Goal: Task Accomplishment & Management: Use online tool/utility

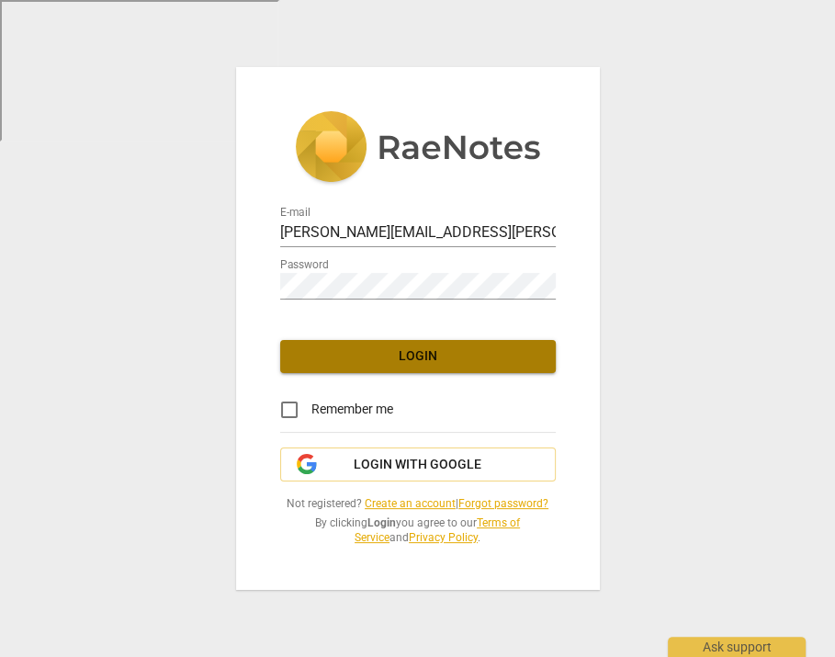
click at [424, 353] on span "Login" at bounding box center [418, 356] width 246 height 18
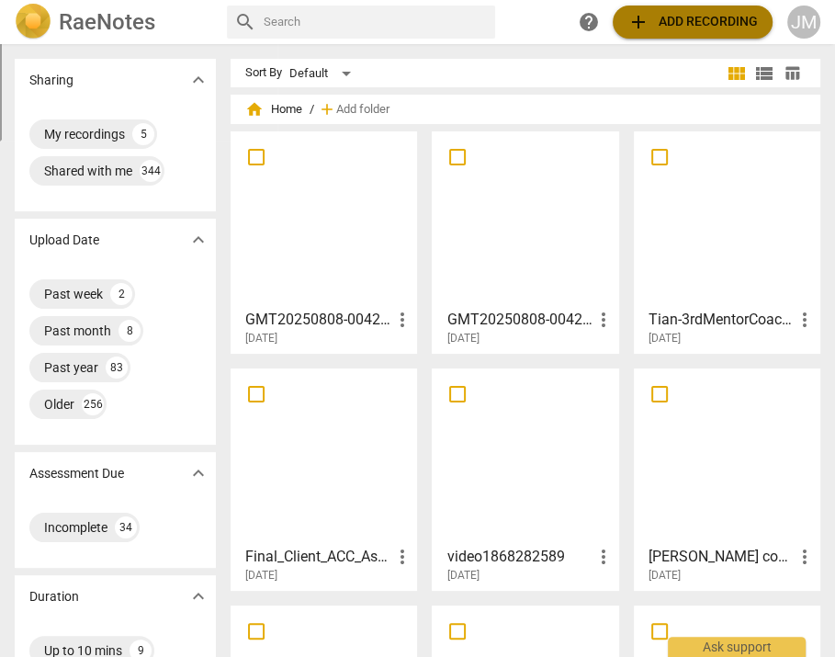
click at [640, 21] on span "add" at bounding box center [638, 22] width 22 height 22
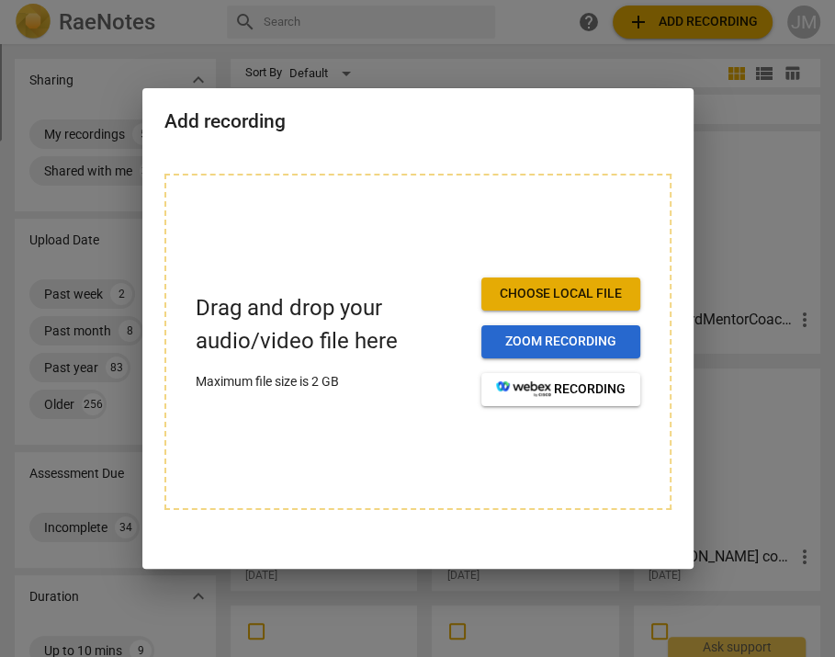
click at [542, 343] on span "Zoom recording" at bounding box center [561, 342] width 130 height 18
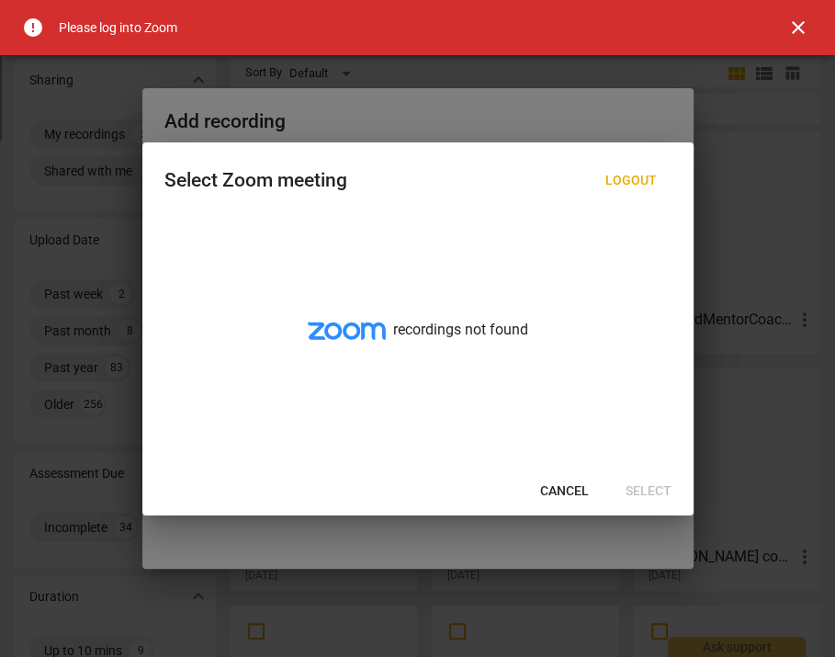
click at [794, 26] on span "close" at bounding box center [798, 28] width 22 height 22
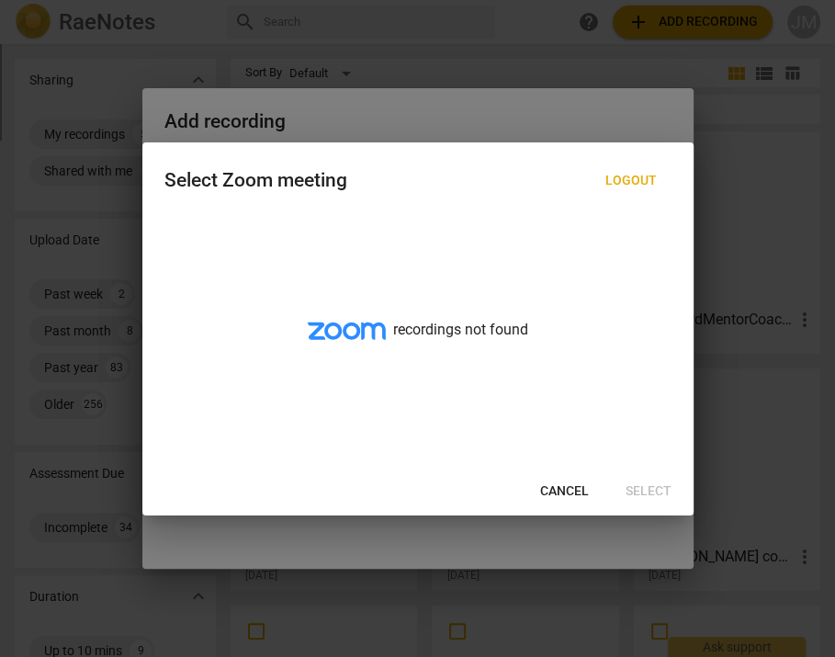
click at [561, 488] on span "Cancel" at bounding box center [564, 491] width 49 height 18
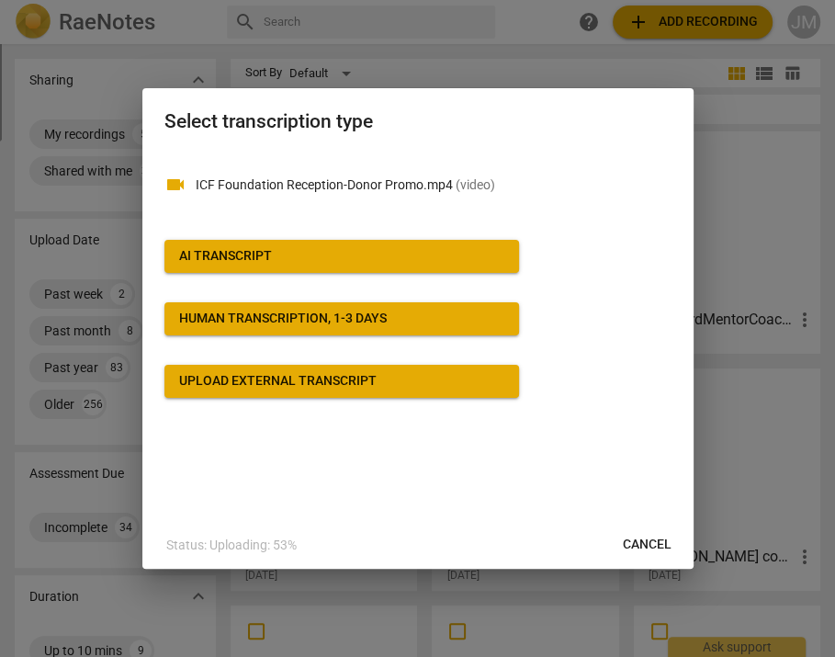
click at [266, 262] on div "AI Transcript" at bounding box center [225, 256] width 93 height 18
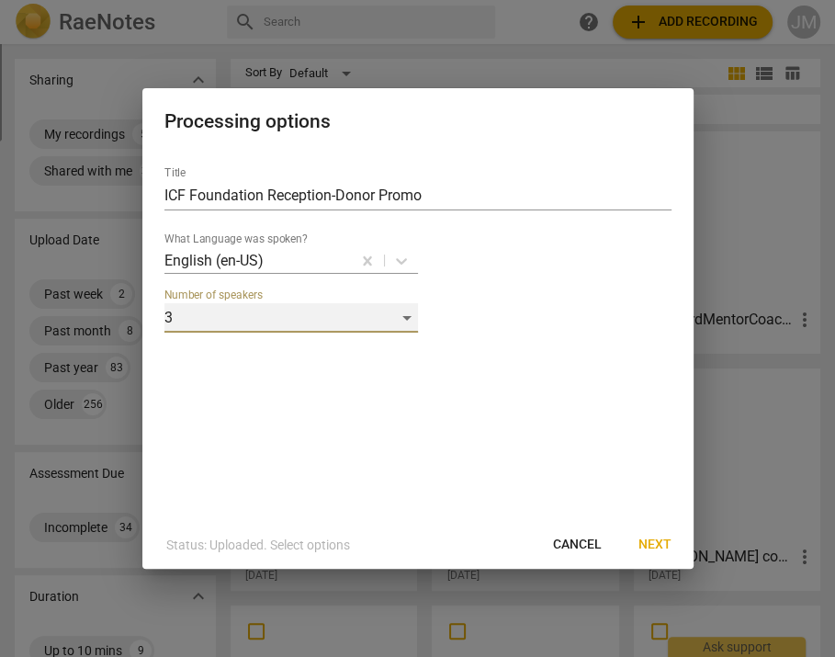
click at [408, 313] on div "3" at bounding box center [291, 317] width 254 height 29
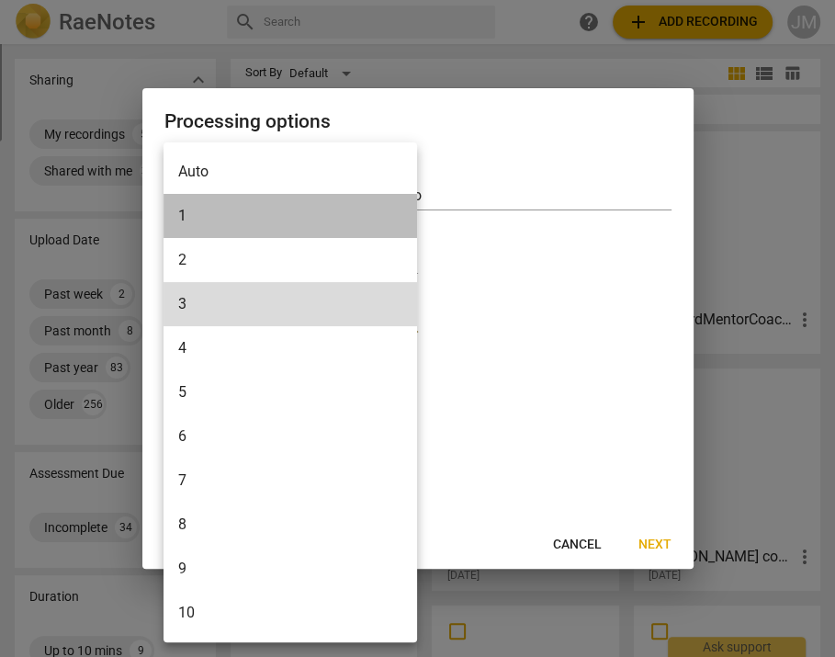
click at [224, 215] on li "1" at bounding box center [291, 216] width 254 height 44
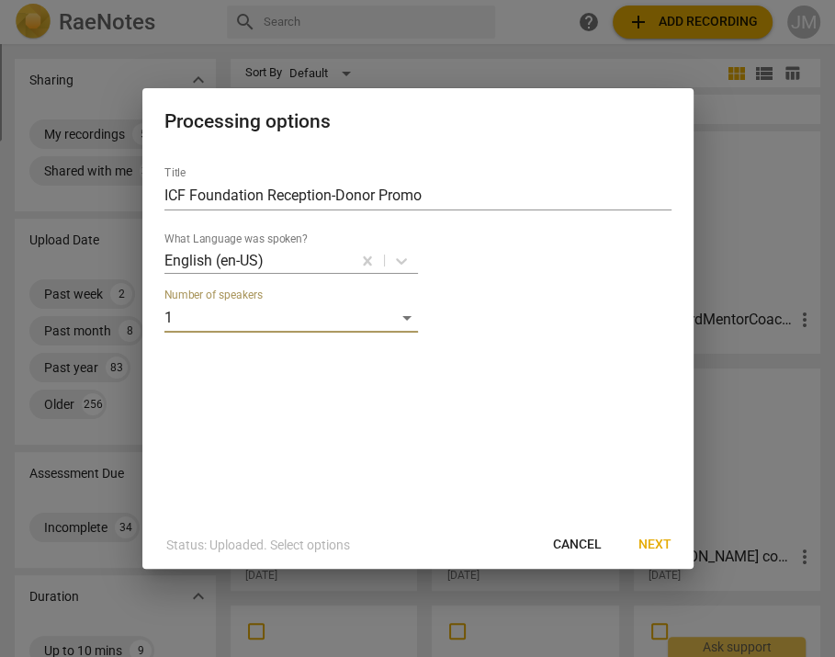
click at [661, 542] on span "Next" at bounding box center [655, 545] width 33 height 18
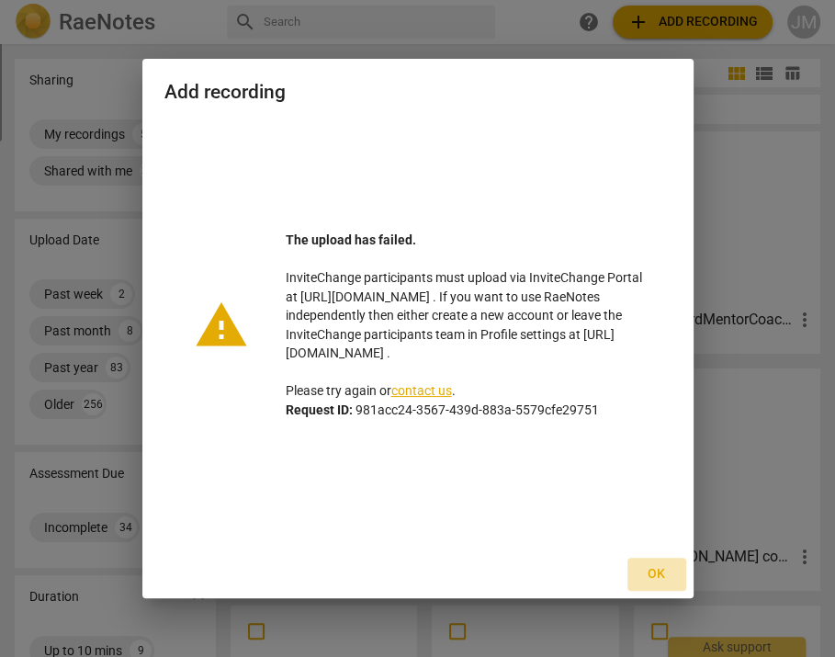
click at [657, 578] on span "Ok" at bounding box center [656, 574] width 29 height 18
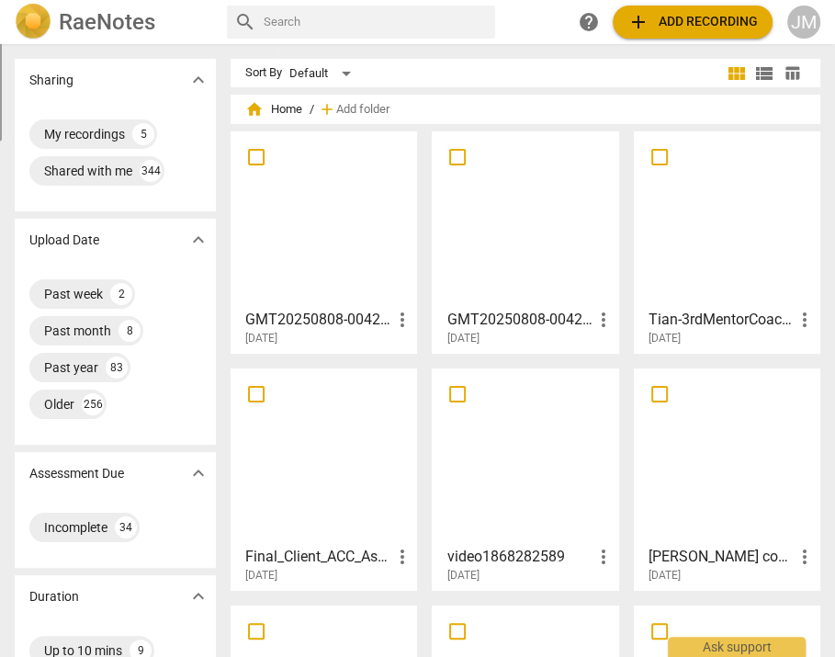
click at [814, 22] on div "JM" at bounding box center [803, 22] width 33 height 33
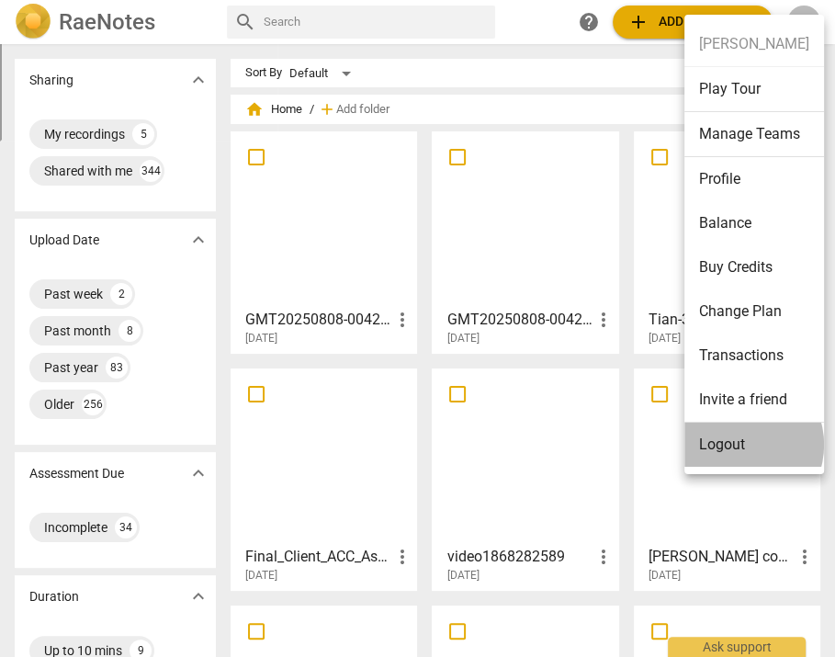
click at [737, 444] on li "Logout" at bounding box center [754, 445] width 140 height 44
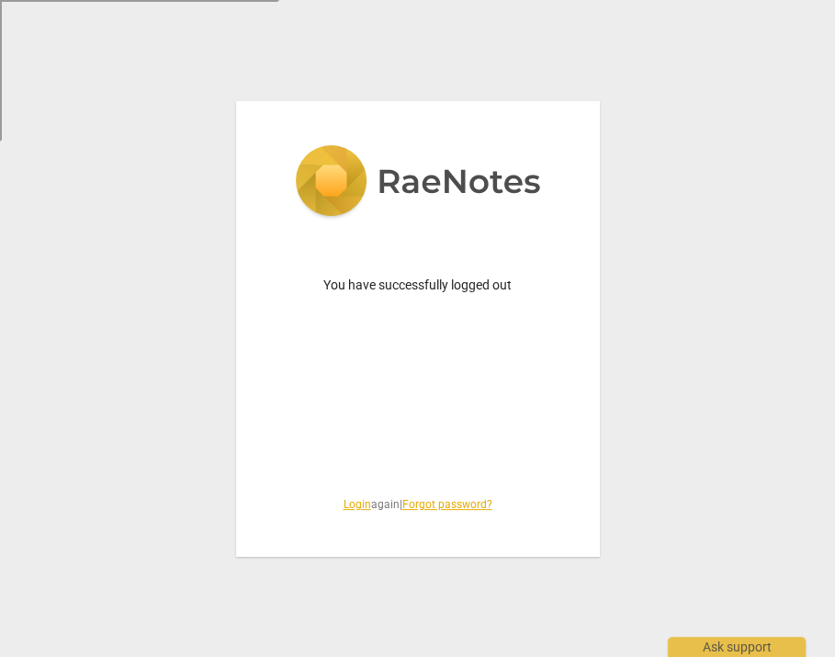
click at [352, 498] on link "Login" at bounding box center [358, 504] width 28 height 13
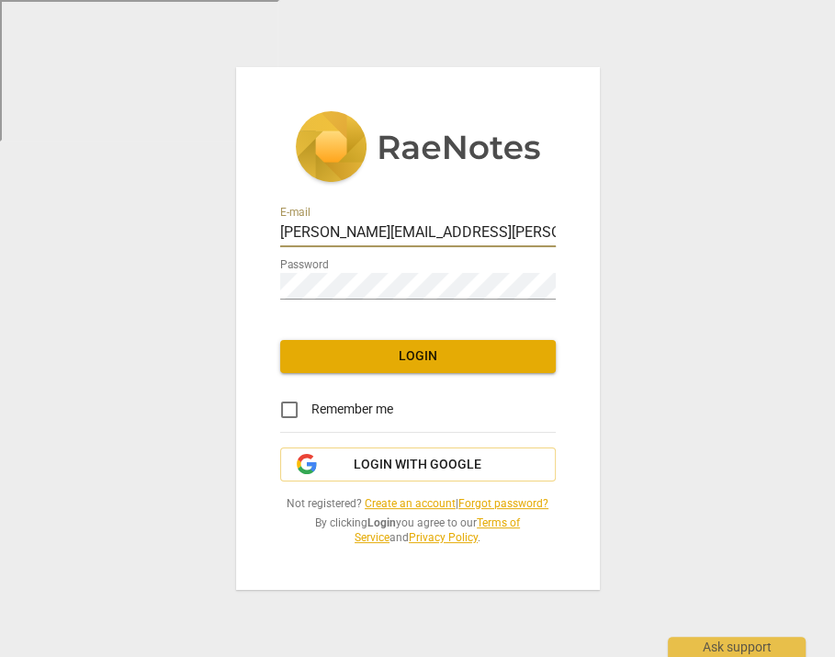
click at [357, 225] on input "[PERSON_NAME][EMAIL_ADDRESS][PERSON_NAME][DOMAIN_NAME]" at bounding box center [418, 233] width 276 height 27
type input "admin@invitechange.com"
click at [375, 360] on span "Login" at bounding box center [418, 356] width 246 height 18
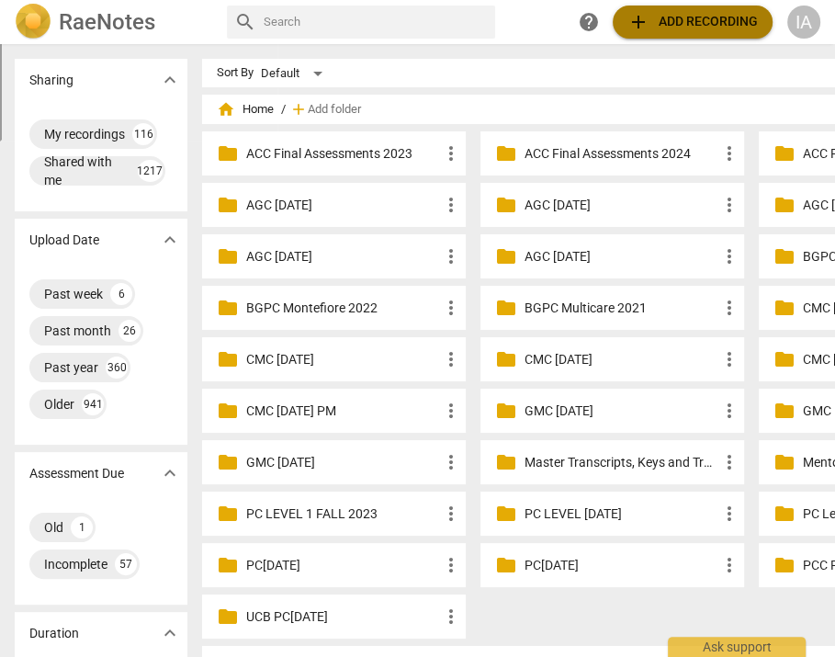
click at [711, 29] on span "add Add recording" at bounding box center [692, 22] width 130 height 22
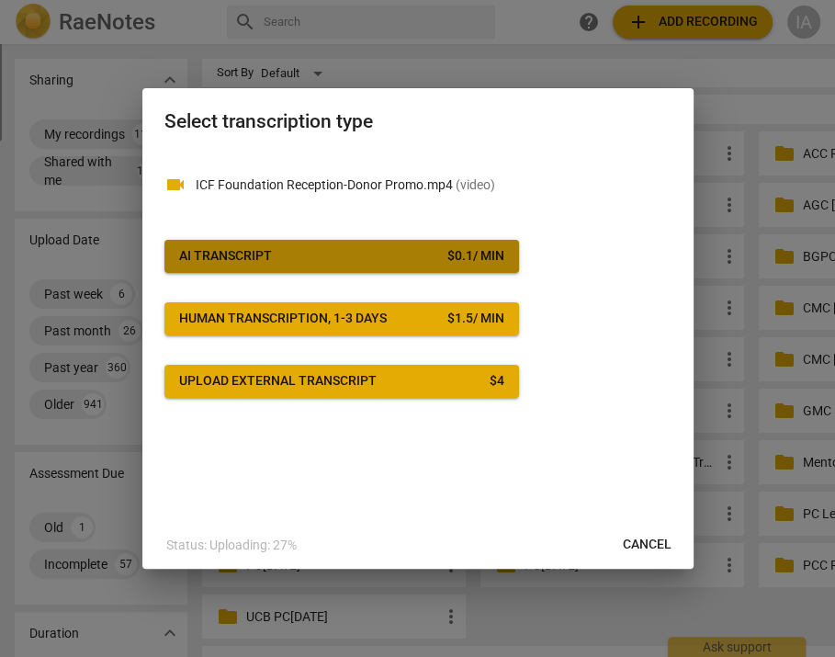
click at [342, 256] on span "AI Transcript $ 0.1 / min" at bounding box center [341, 256] width 325 height 18
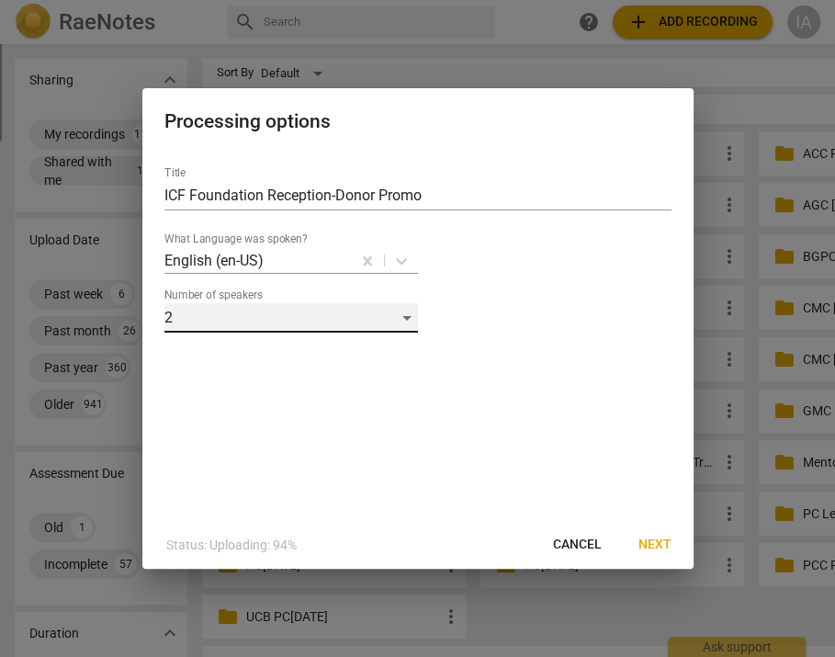
click at [405, 322] on div "2" at bounding box center [291, 317] width 254 height 29
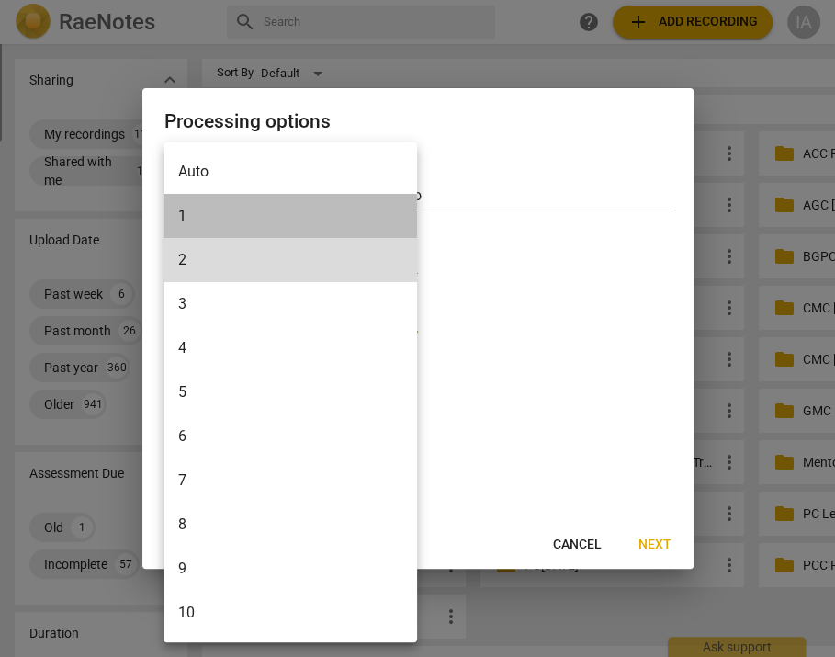
click at [306, 207] on li "1" at bounding box center [291, 216] width 254 height 44
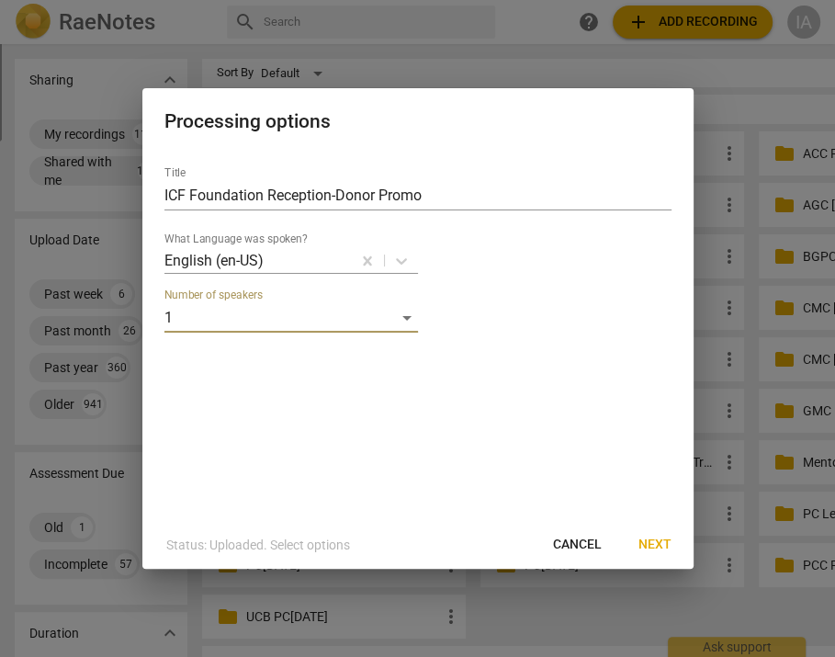
click at [653, 546] on span "Next" at bounding box center [655, 545] width 33 height 18
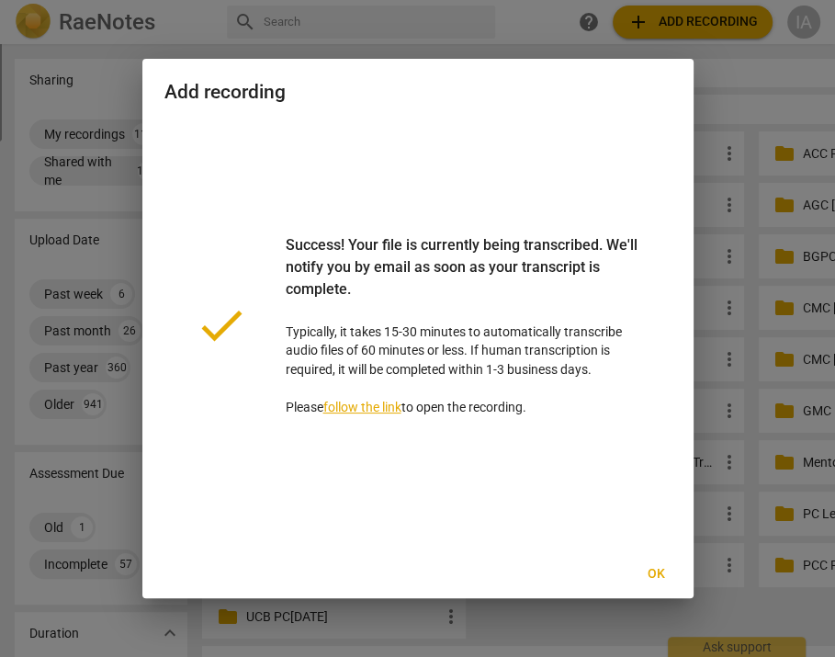
click at [384, 406] on link "follow the link" at bounding box center [362, 407] width 78 height 15
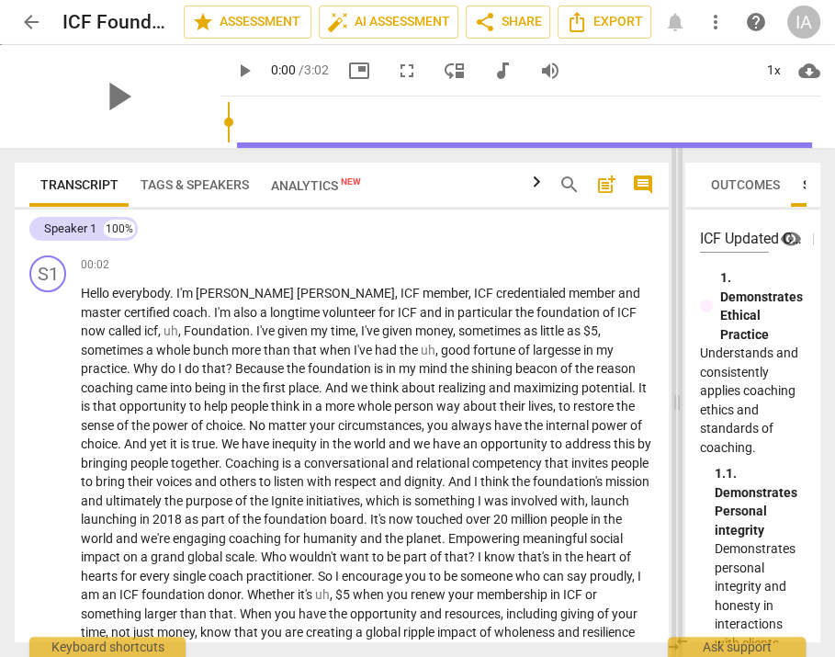
drag, startPoint x: 416, startPoint y: 402, endPoint x: 670, endPoint y: 384, distance: 254.2
click at [674, 387] on span at bounding box center [677, 402] width 11 height 509
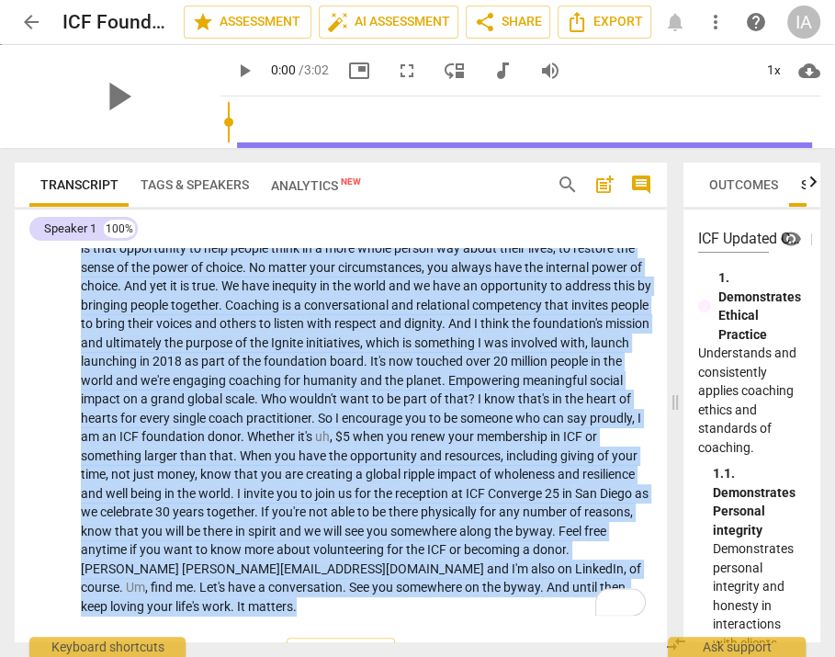
scroll to position [206, 0]
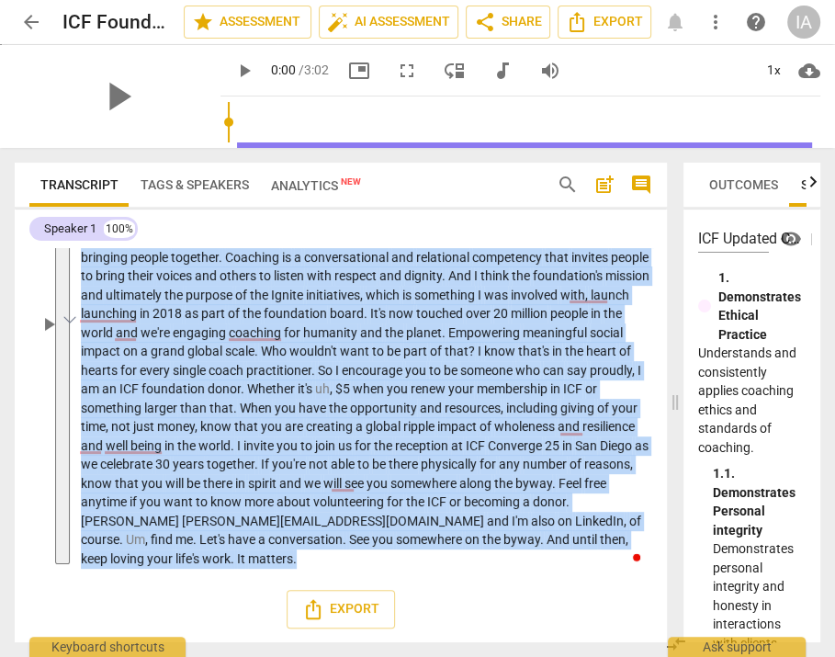
drag, startPoint x: 82, startPoint y: 293, endPoint x: 217, endPoint y: 567, distance: 305.3
click at [217, 567] on div "S1 play_arrow pause 00:02 + Add competency keyboard_arrow_right Hello everybody…" at bounding box center [341, 308] width 652 height 533
copy p "Hello everybody . I'm Janet Harvey , ICF member , ICF credentialed member and m…"
click at [716, 23] on span "more_vert" at bounding box center [716, 22] width 22 height 22
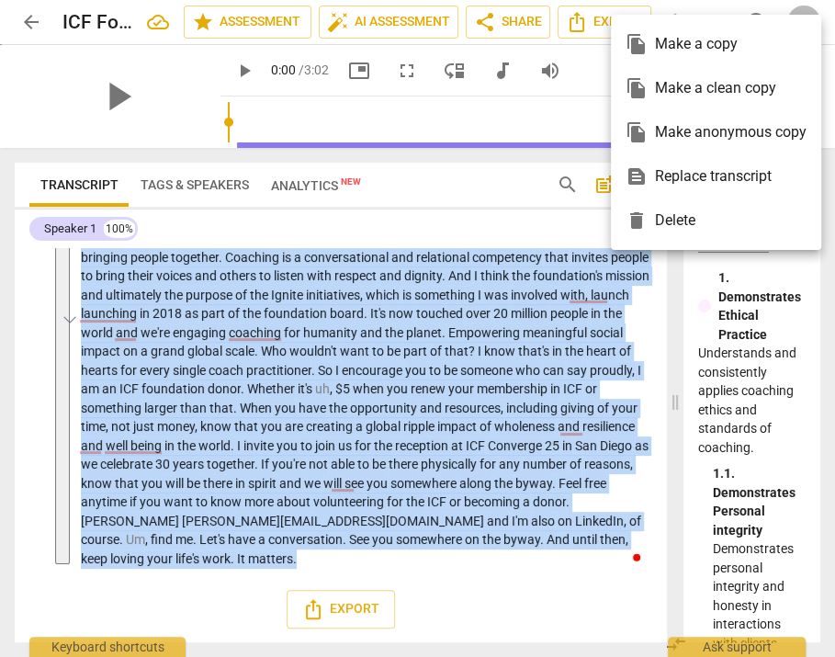
click at [661, 212] on div "delete Delete" at bounding box center [716, 220] width 181 height 44
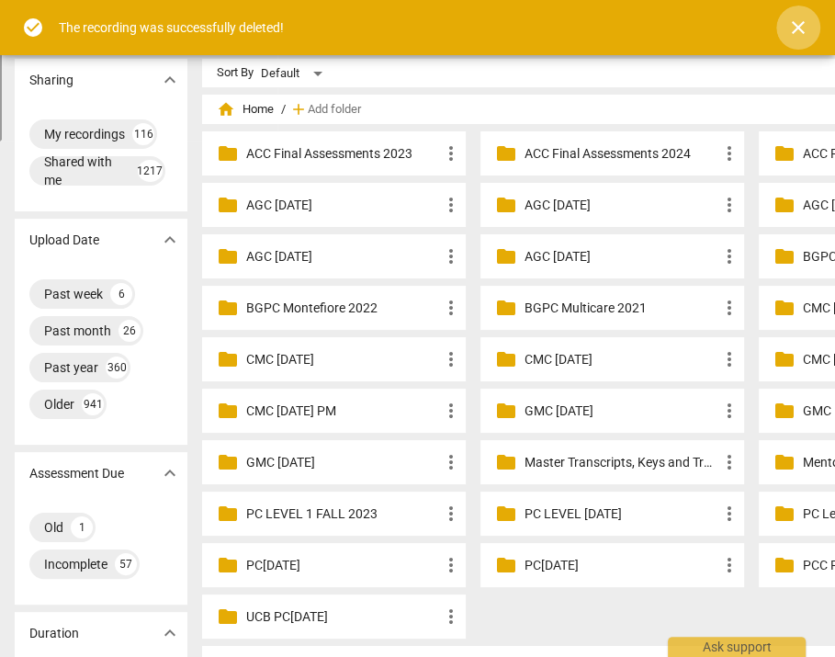
click at [807, 26] on span "close" at bounding box center [798, 28] width 22 height 22
